Goal: Task Accomplishment & Management: Manage account settings

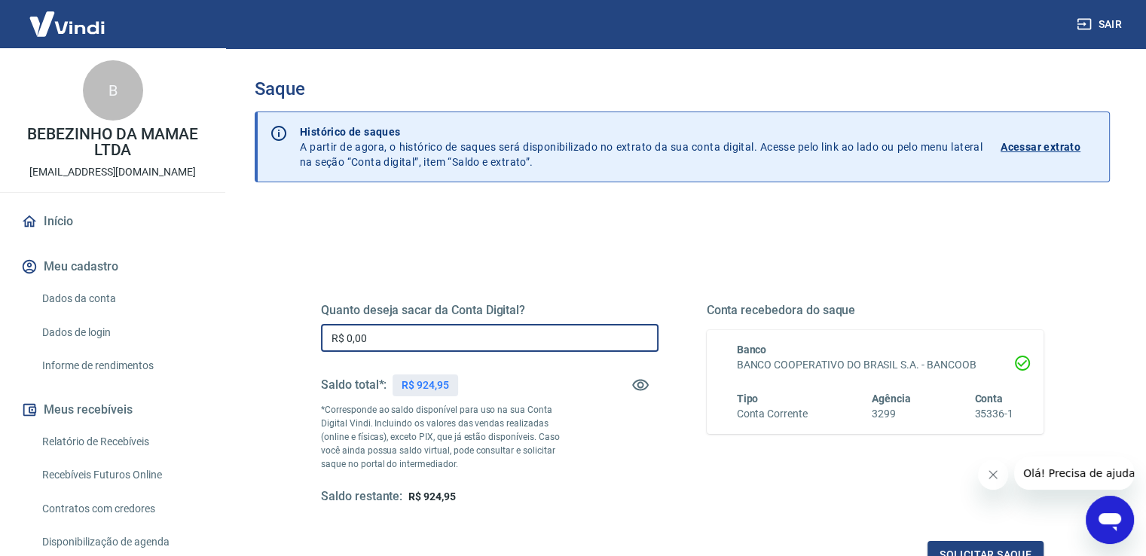
click at [429, 338] on input "R$ 0,00" at bounding box center [489, 338] width 337 height 28
type input "R$ 924,95"
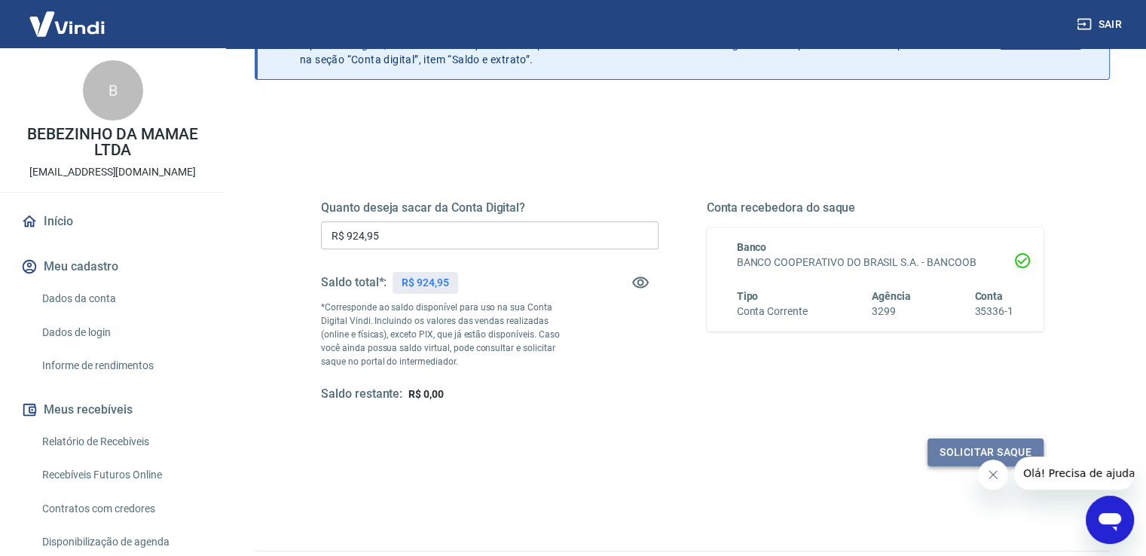
click at [967, 449] on button "Solicitar saque" at bounding box center [985, 452] width 116 height 28
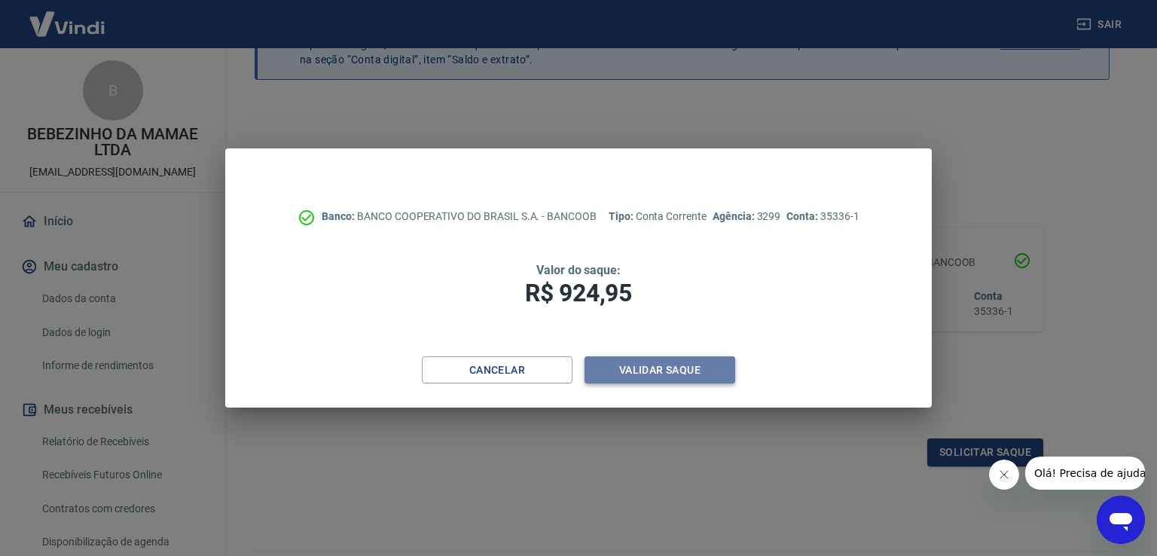
click at [684, 370] on button "Validar saque" at bounding box center [660, 370] width 151 height 28
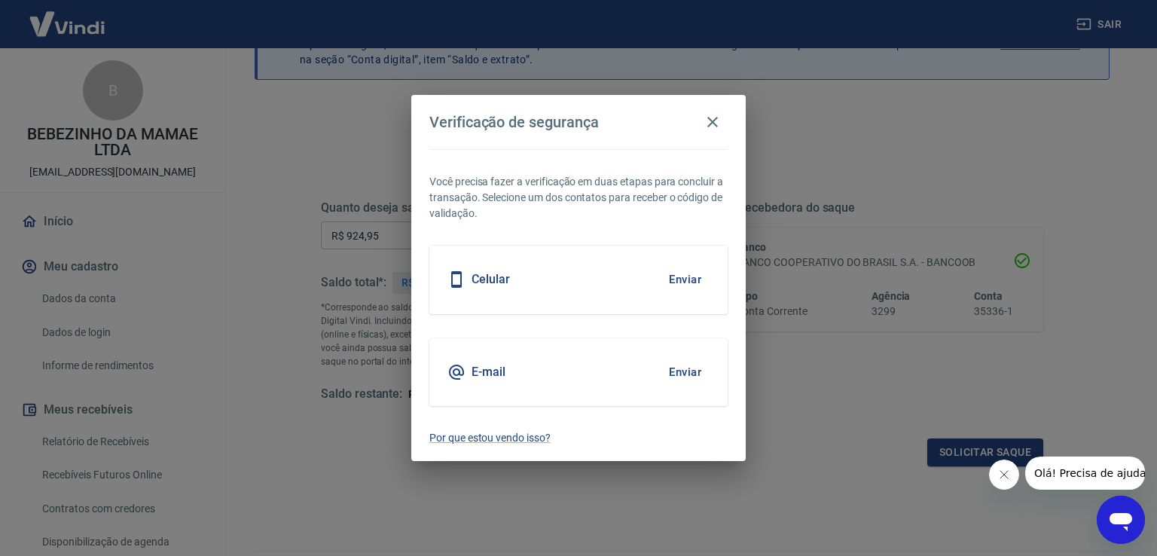
click at [684, 270] on button "Enviar" at bounding box center [685, 280] width 49 height 32
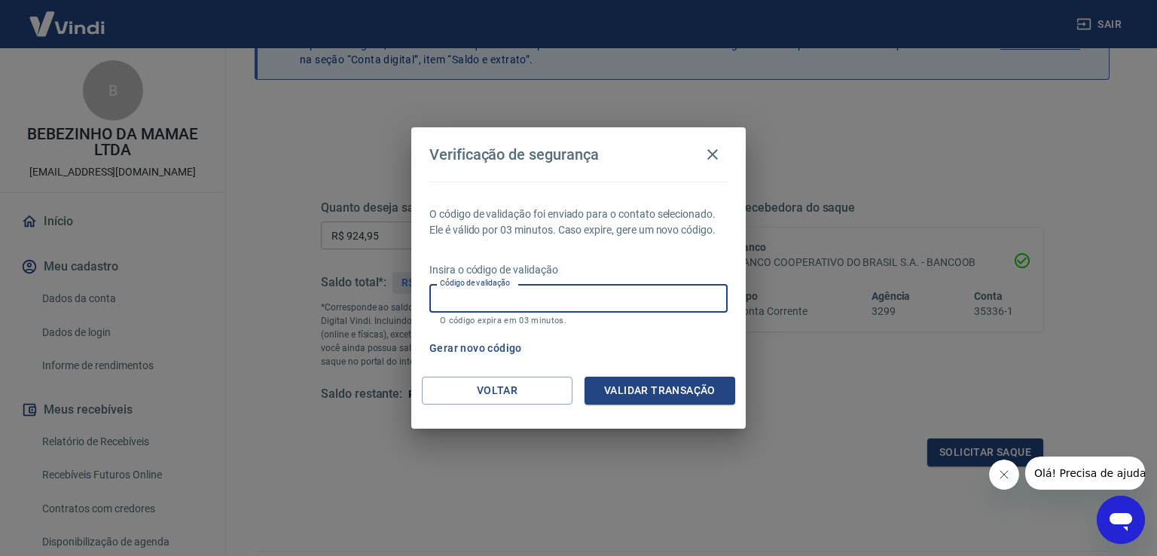
click at [624, 290] on input "Código de validação" at bounding box center [578, 298] width 298 height 28
click at [667, 234] on p "O código de validação foi enviado para o contato selecionado. Ele é válido por …" at bounding box center [578, 222] width 298 height 32
click at [702, 154] on button "button" at bounding box center [713, 154] width 30 height 30
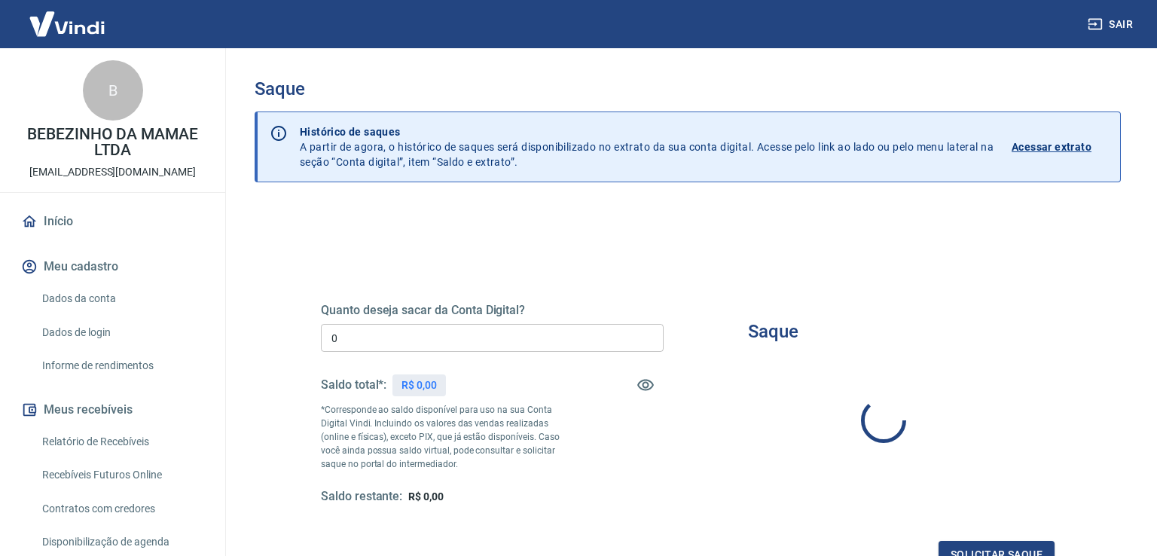
type input "R$ 0,00"
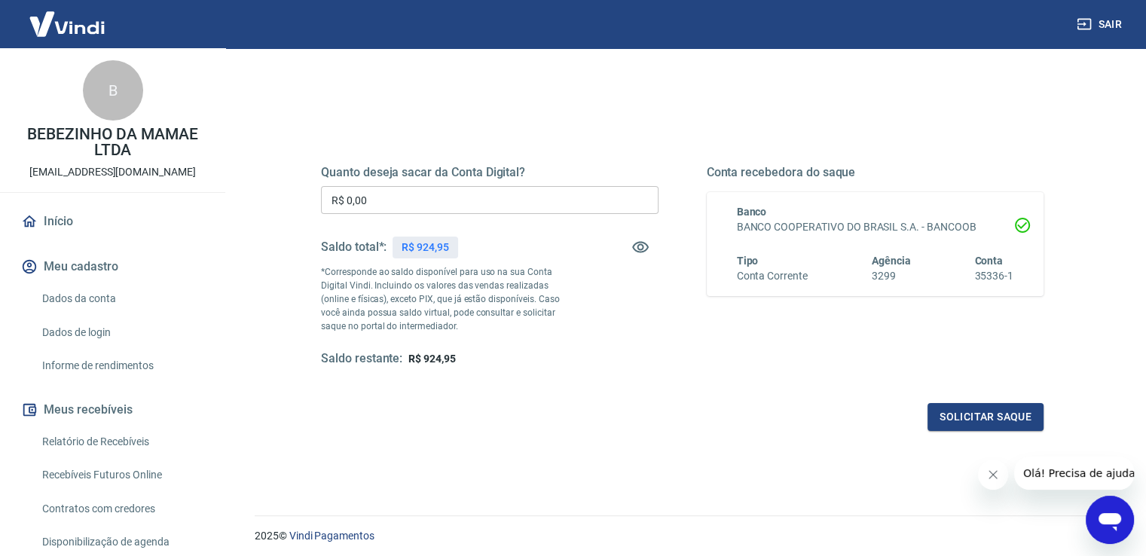
scroll to position [246, 0]
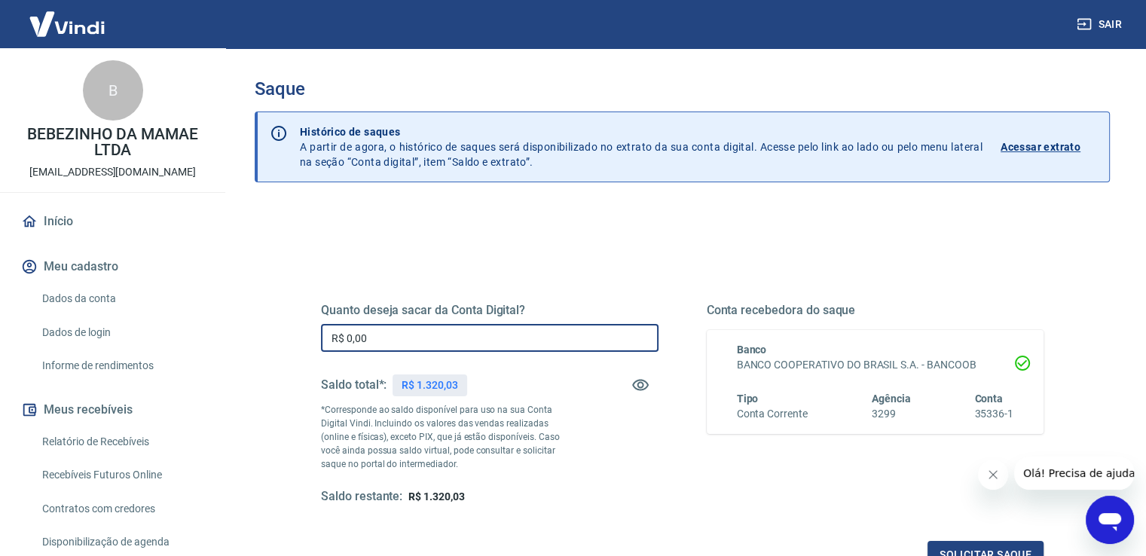
click at [407, 335] on input "R$ 0,00" at bounding box center [489, 338] width 337 height 28
type input "R$ 1.320,03"
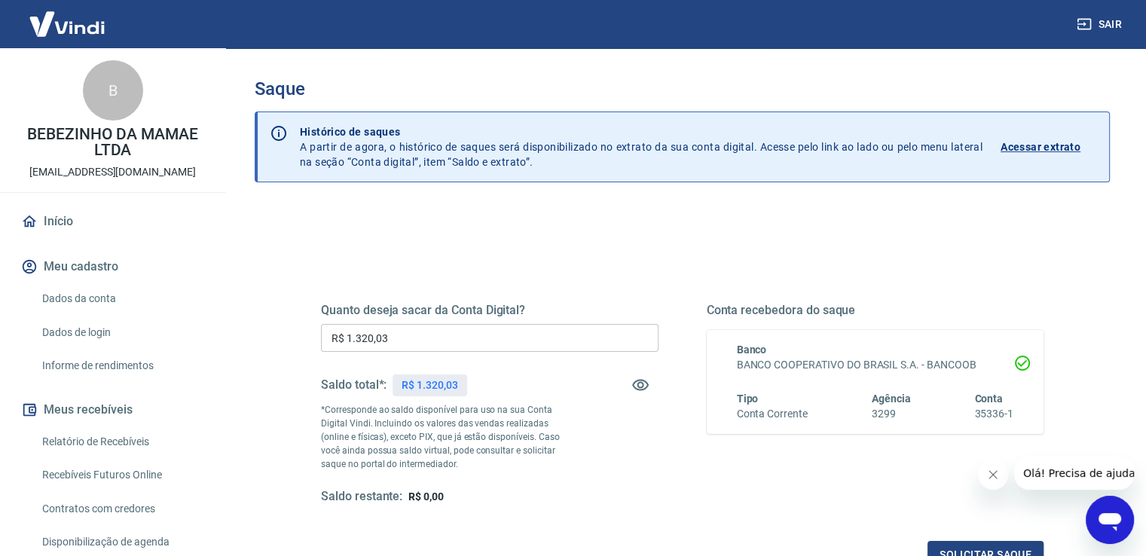
click at [997, 481] on button "Fechar mensagem da empresa" at bounding box center [993, 475] width 30 height 30
click at [1000, 545] on button "Solicitar saque" at bounding box center [985, 555] width 116 height 28
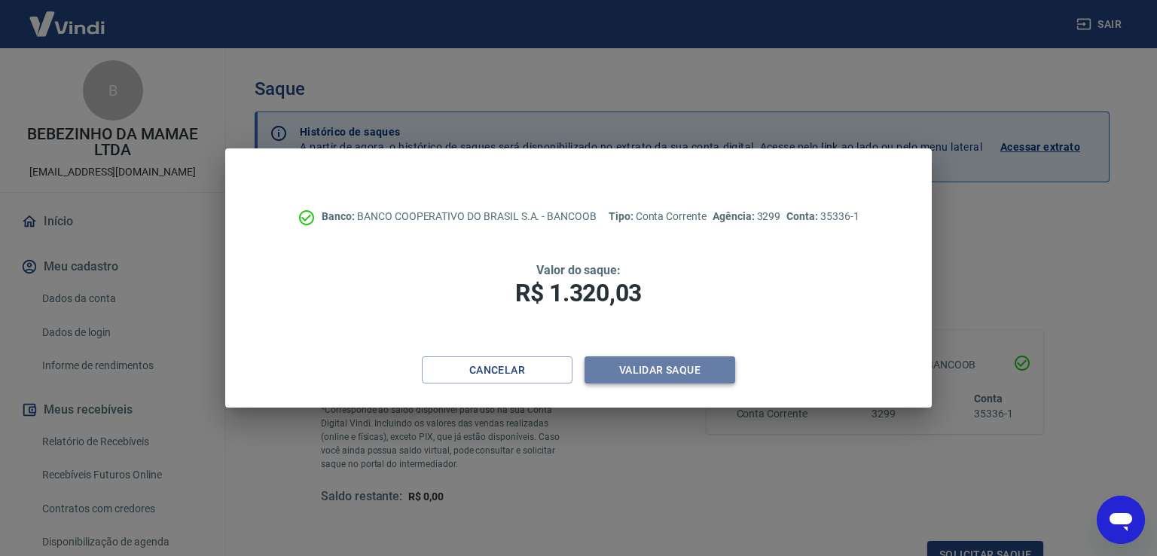
click at [709, 364] on button "Validar saque" at bounding box center [660, 370] width 151 height 28
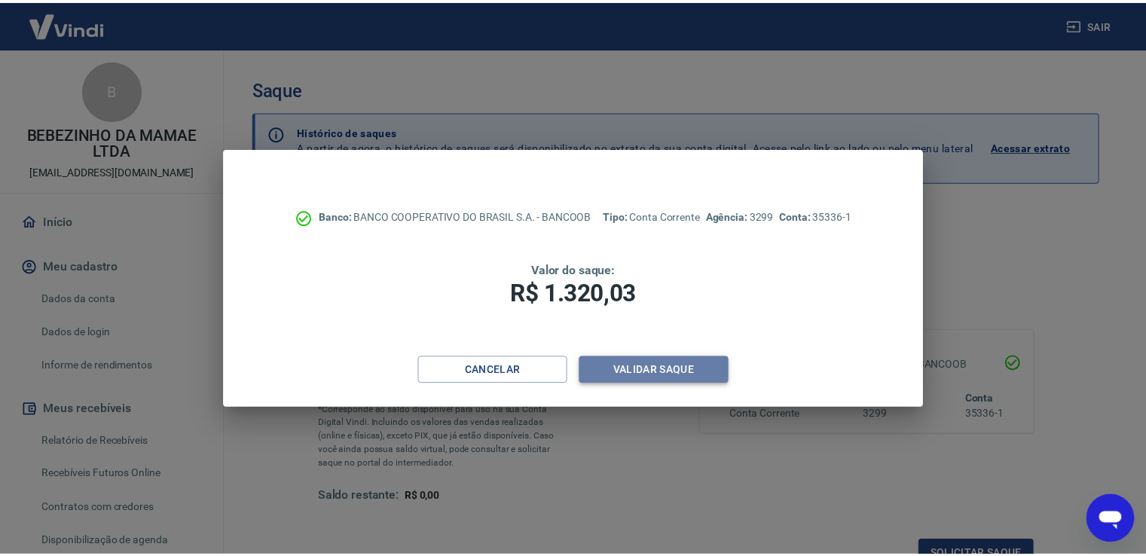
scroll to position [12, 0]
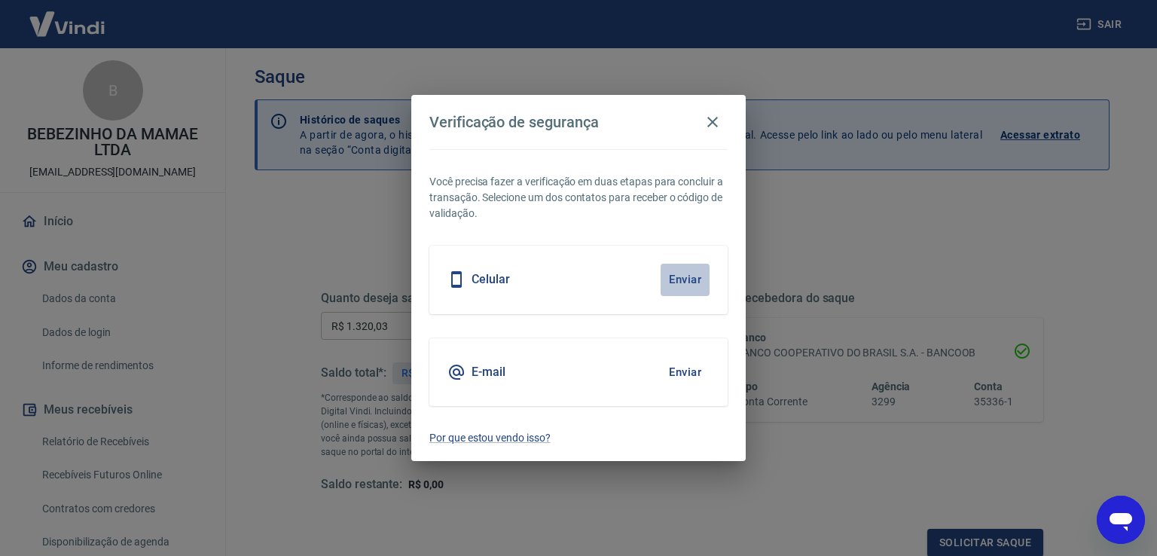
click at [696, 279] on button "Enviar" at bounding box center [685, 280] width 49 height 32
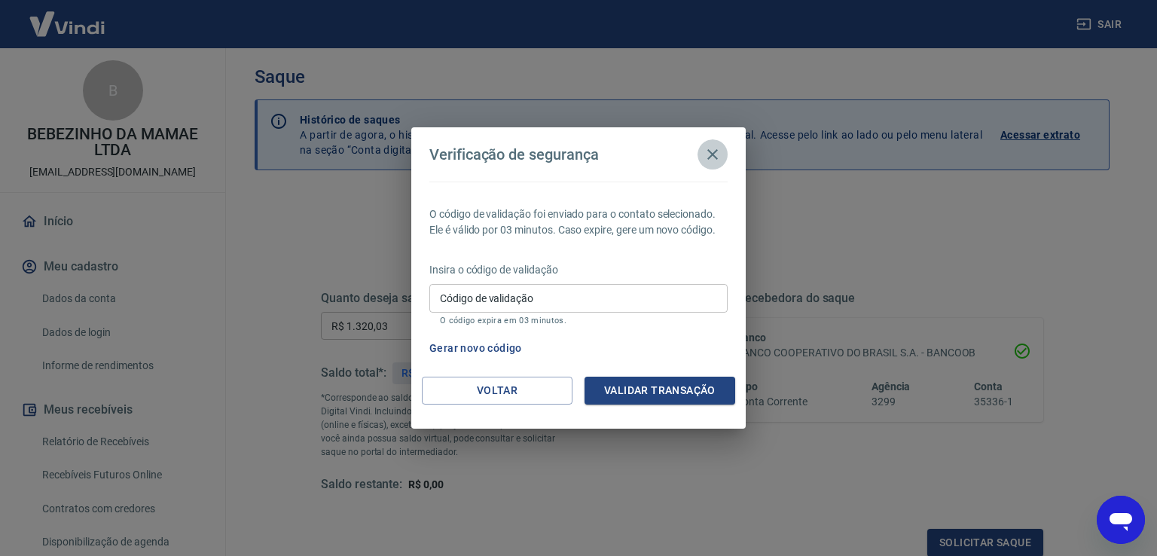
click at [713, 157] on icon "button" at bounding box center [713, 154] width 18 height 18
